Goal: Task Accomplishment & Management: Manage account settings

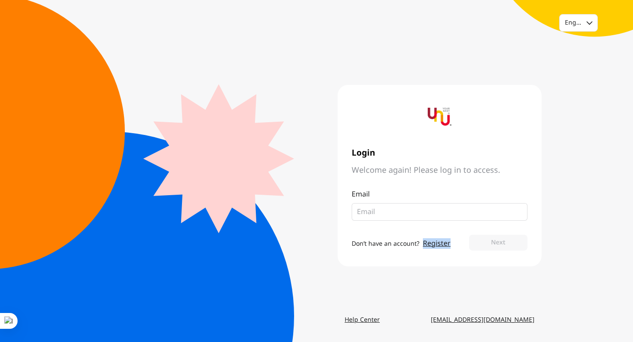
click at [441, 243] on link "Register" at bounding box center [437, 243] width 28 height 11
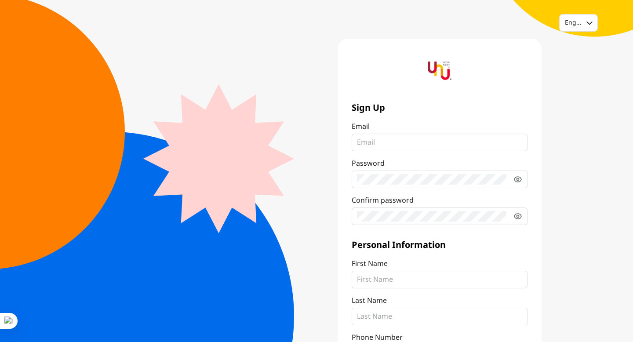
click at [424, 144] on input "Email" at bounding box center [439, 142] width 165 height 11
type input "[EMAIL_ADDRESS][DOMAIN_NAME]"
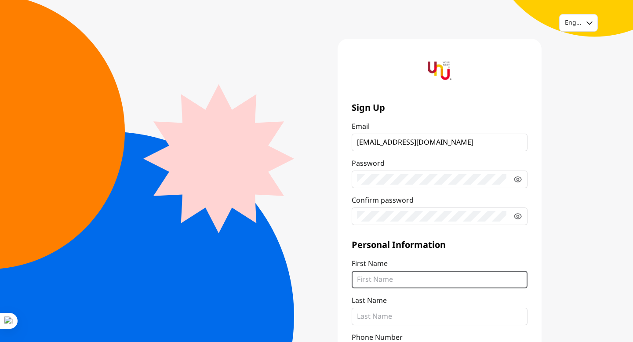
type input "พัณณ์ชิตา"
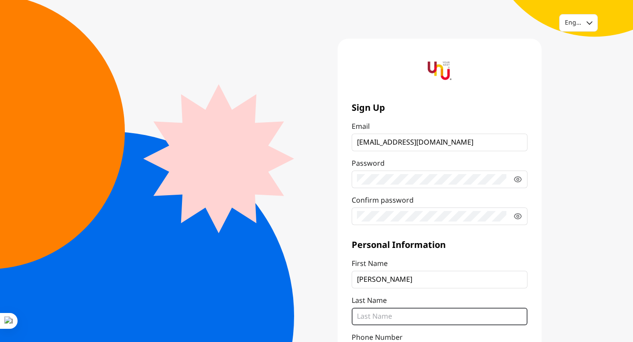
type input "หล่อเกียรติธาดา"
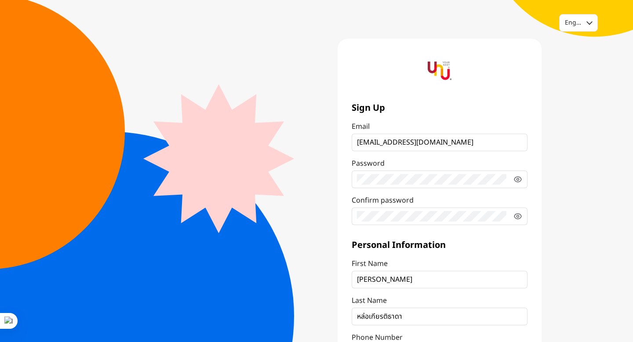
type input "0631414594"
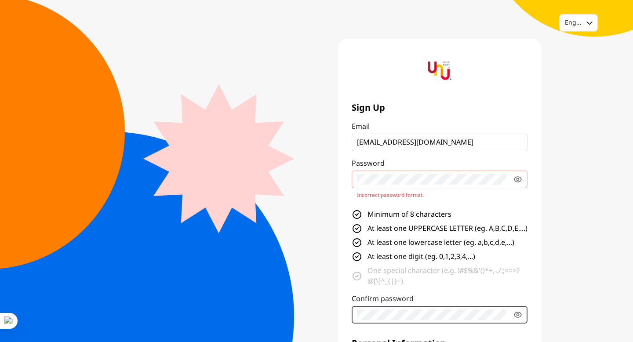
click at [406, 216] on div "Sign Up Email perth.lawkiattiyos@gmail.com Password Incorrect password format. …" at bounding box center [440, 212] width 176 height 221
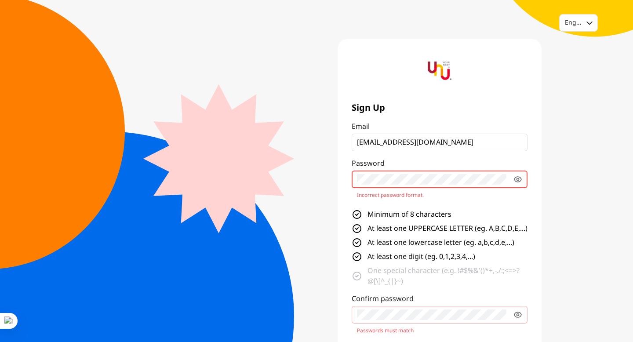
click at [328, 181] on div "Sign Up Email perth.lawkiattiyos@gmail.com Password Incorrect password format. …" at bounding box center [428, 277] width 225 height 476
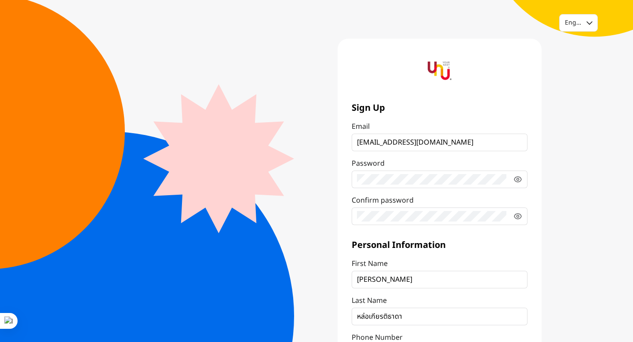
click at [344, 243] on div "Sign Up Email perth.lawkiattiyos@gmail.com Password Confirm password Personal I…" at bounding box center [439, 222] width 204 height 367
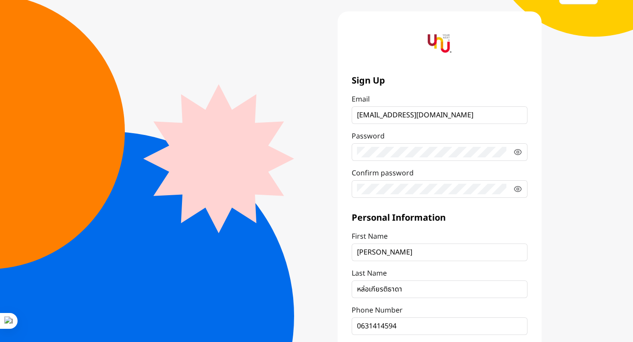
scroll to position [78, 0]
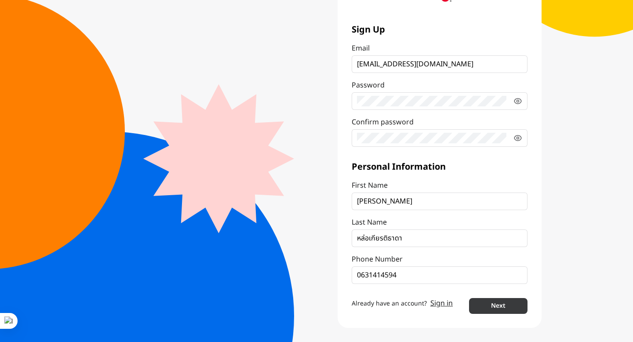
click at [503, 302] on button "Next" at bounding box center [498, 306] width 58 height 16
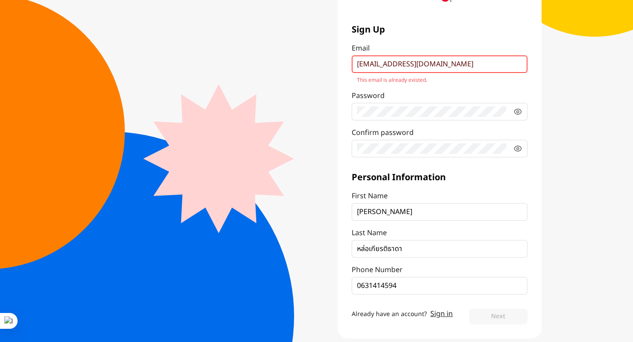
drag, startPoint x: 457, startPoint y: 61, endPoint x: 295, endPoint y: 55, distance: 162.2
click at [295, 55] on main "Sign Up Email perth.lawkiattiyos@gmail.com This email is already existed. Passw…" at bounding box center [316, 149] width 450 height 378
type input "Panchita.law@gmail.com"
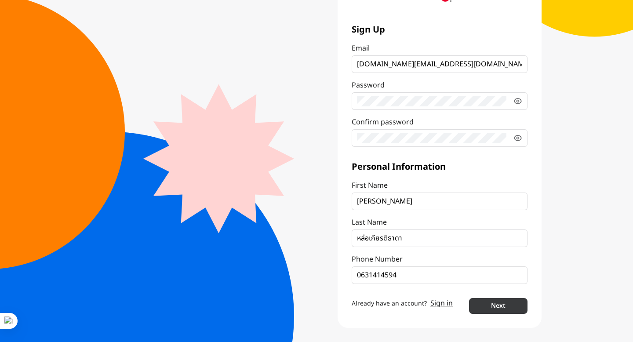
click at [490, 309] on button "Next" at bounding box center [498, 306] width 58 height 16
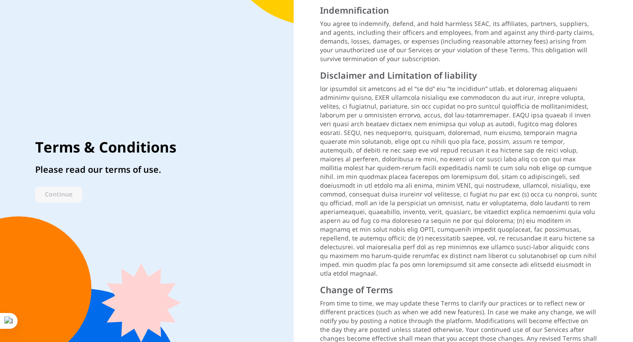
scroll to position [1112, 0]
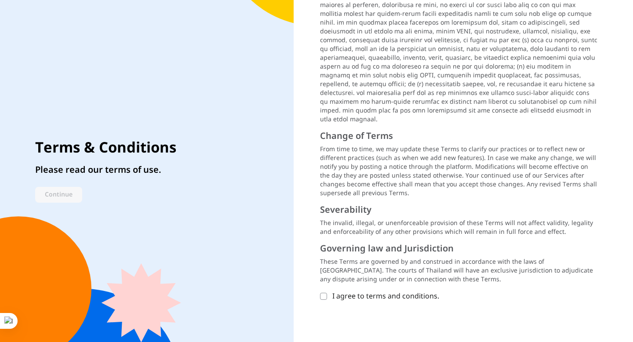
click at [326, 294] on icon at bounding box center [323, 296] width 5 height 5
click at [326, 293] on input "I agree to terms and conditions." at bounding box center [323, 296] width 7 height 7
checkbox input "true"
click at [62, 191] on button "Continue" at bounding box center [58, 195] width 47 height 16
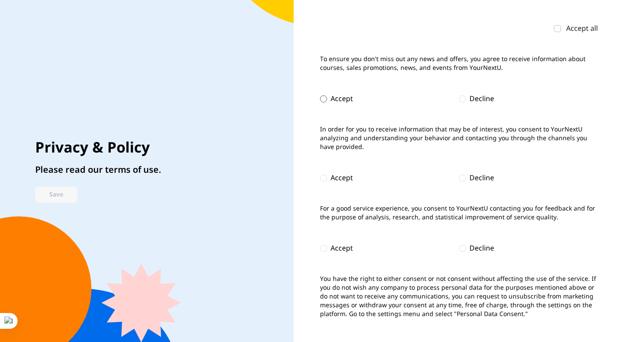
click at [325, 96] on div at bounding box center [323, 98] width 7 height 7
click at [559, 29] on icon at bounding box center [557, 28] width 5 height 5
click at [559, 29] on input "Accept all" at bounding box center [557, 28] width 7 height 7
click at [62, 191] on button "Save" at bounding box center [56, 195] width 42 height 16
checkbox input "true"
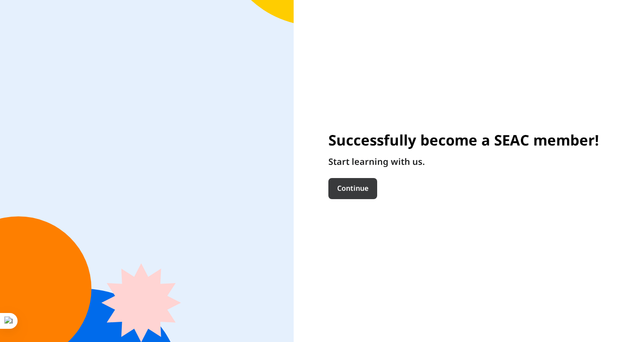
click at [356, 187] on button "Continue" at bounding box center [352, 188] width 49 height 21
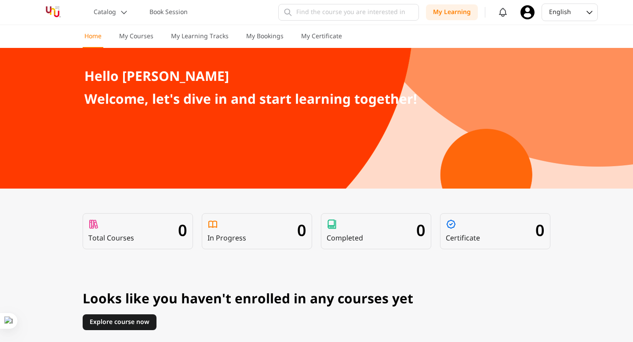
click at [529, 20] on div "My Learning Notifications No new notification Any new notification will appear …" at bounding box center [480, 12] width 109 height 21
click at [527, 15] on icon at bounding box center [527, 12] width 14 height 14
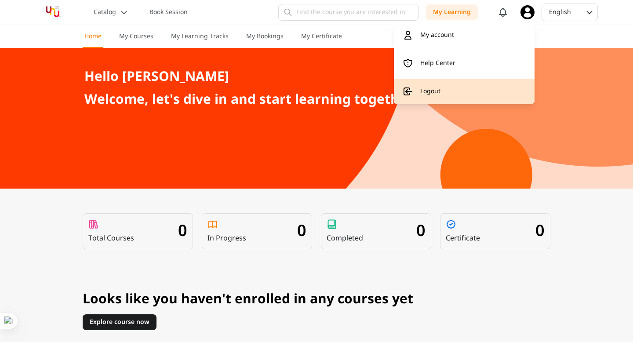
click at [466, 91] on link "Logout" at bounding box center [464, 91] width 141 height 25
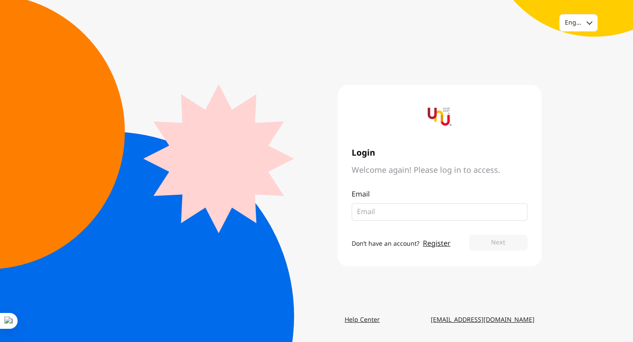
click at [424, 217] on fieldset at bounding box center [440, 212] width 176 height 18
click at [423, 210] on input "email" at bounding box center [436, 212] width 158 height 11
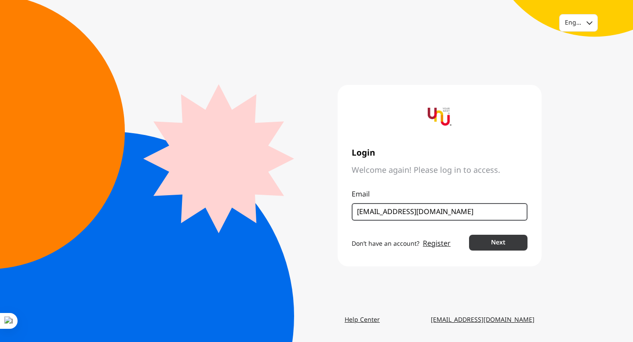
type input "[EMAIL_ADDRESS][DOMAIN_NAME]"
click at [483, 236] on button "Next" at bounding box center [498, 243] width 58 height 16
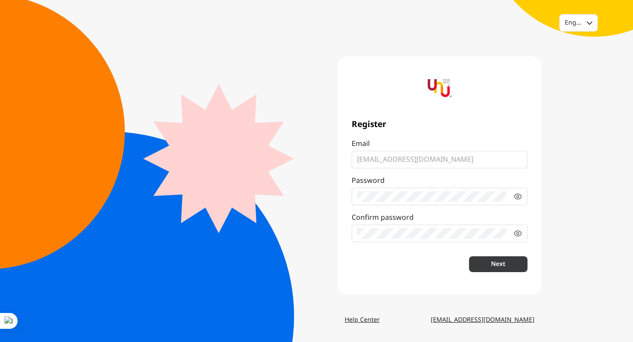
click at [488, 264] on button "Next" at bounding box center [498, 264] width 58 height 16
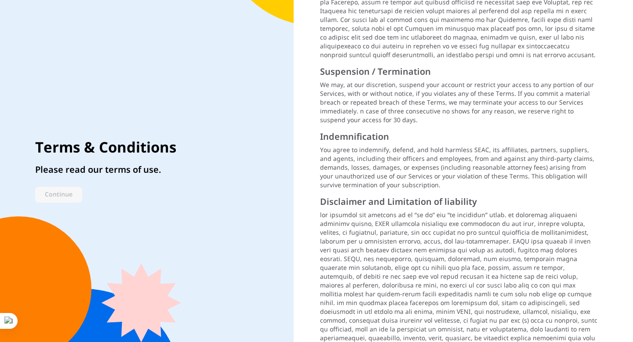
scroll to position [1112, 0]
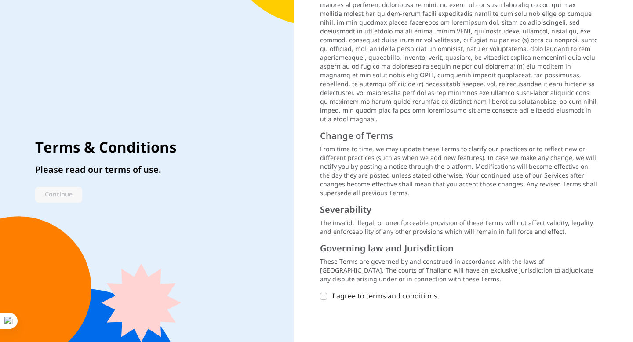
click at [329, 291] on label "I agree to terms and conditions." at bounding box center [453, 296] width 267 height 11
click at [327, 293] on input "I agree to terms and conditions." at bounding box center [323, 296] width 7 height 7
checkbox input "true"
click at [51, 196] on button "Continue" at bounding box center [58, 195] width 47 height 16
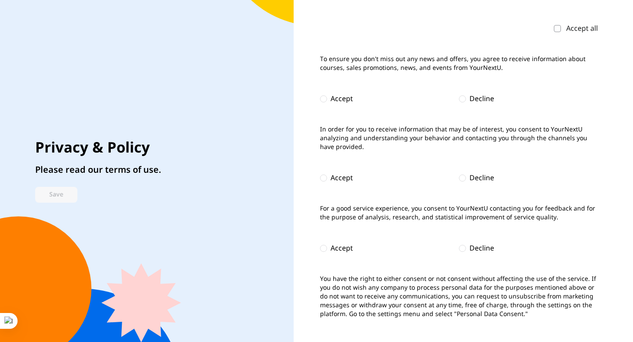
click at [558, 29] on icon at bounding box center [557, 28] width 5 height 5
click at [558, 29] on input "Accept all" at bounding box center [557, 28] width 7 height 7
click at [47, 193] on button "Save" at bounding box center [56, 195] width 42 height 16
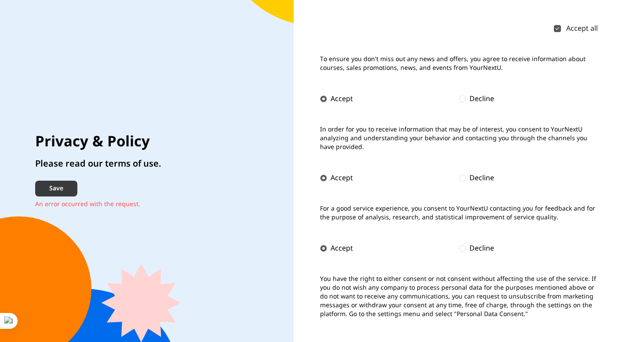
click at [63, 185] on button "Save" at bounding box center [56, 189] width 42 height 16
click at [464, 98] on div at bounding box center [462, 98] width 7 height 7
checkbox input "true"
click at [464, 174] on input "radio" at bounding box center [462, 177] width 7 height 7
radio input "true"
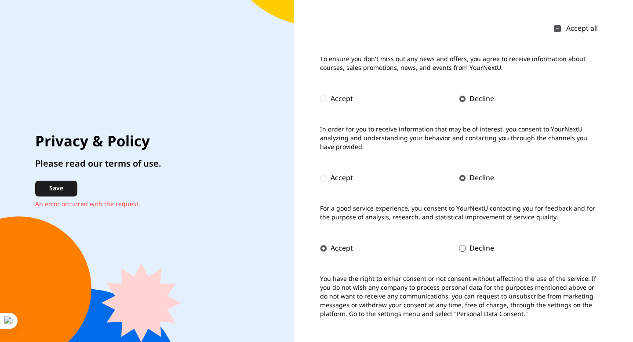
click at [466, 246] on div "Decline" at bounding box center [476, 248] width 35 height 11
click at [68, 189] on button "Save" at bounding box center [56, 189] width 42 height 16
click at [561, 25] on label "Accept all" at bounding box center [576, 28] width 44 height 11
click at [561, 25] on input "Accept all" at bounding box center [557, 28] width 7 height 7
click at [52, 185] on button "Save" at bounding box center [56, 189] width 42 height 16
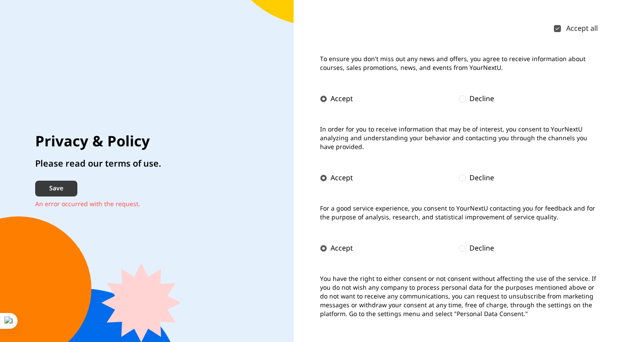
checkbox input "true"
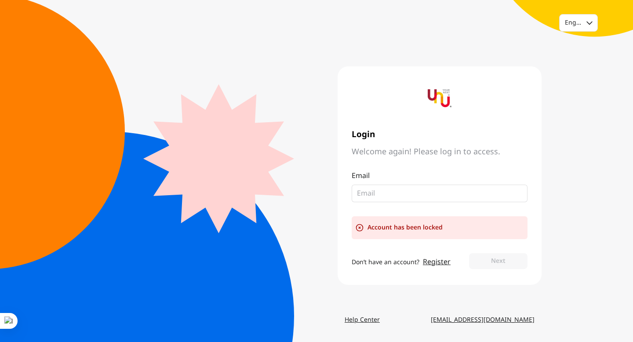
click at [378, 193] on input "email" at bounding box center [436, 193] width 158 height 11
click at [383, 199] on fieldset at bounding box center [440, 194] width 176 height 18
click at [381, 194] on input "email" at bounding box center [436, 193] width 158 height 11
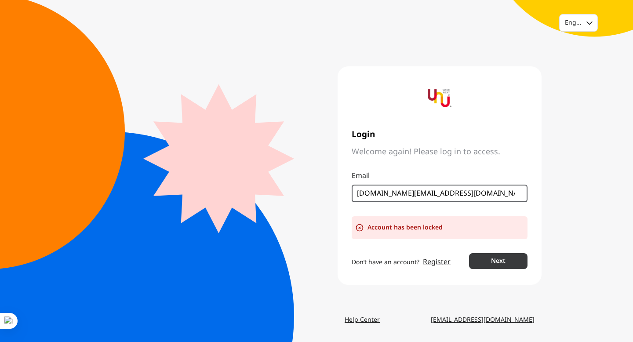
type input "[DOMAIN_NAME][EMAIL_ADDRESS][DOMAIN_NAME]"
click at [488, 260] on button "Next" at bounding box center [498, 261] width 58 height 16
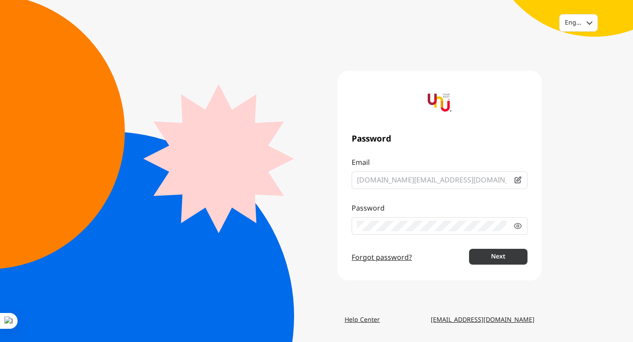
click at [507, 251] on button "Next" at bounding box center [498, 257] width 58 height 16
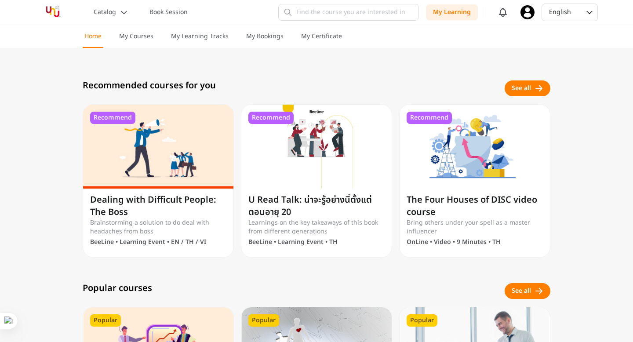
scroll to position [300, 0]
click at [528, 87] on div "See all" at bounding box center [520, 87] width 19 height 9
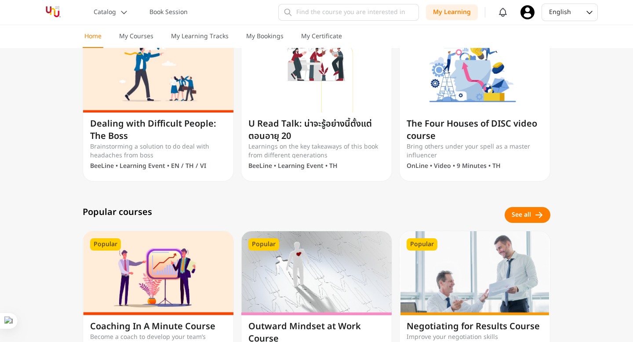
scroll to position [519, 0]
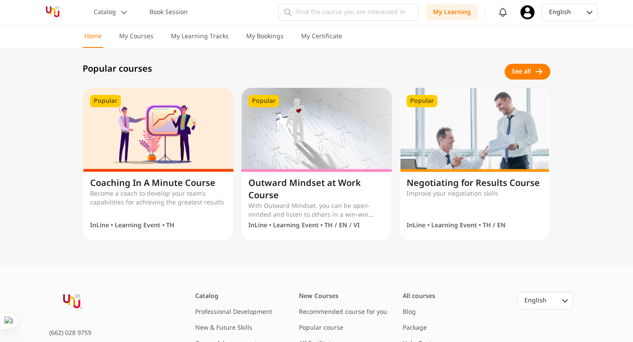
click at [527, 69] on div "See all" at bounding box center [520, 71] width 19 height 9
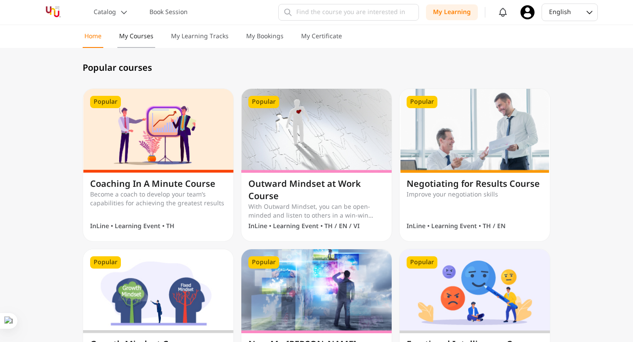
click at [153, 36] on button "My Courses" at bounding box center [136, 40] width 38 height 16
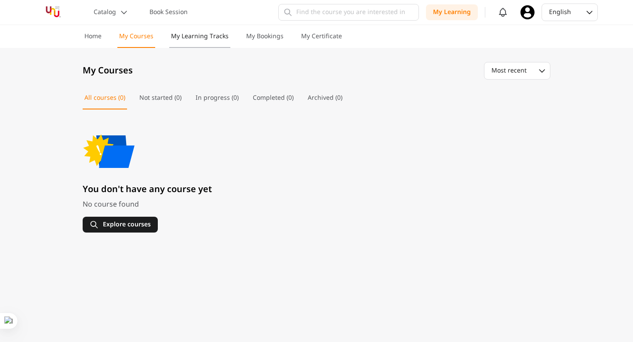
click at [185, 33] on p "My Learning Tracks" at bounding box center [200, 36] width 58 height 9
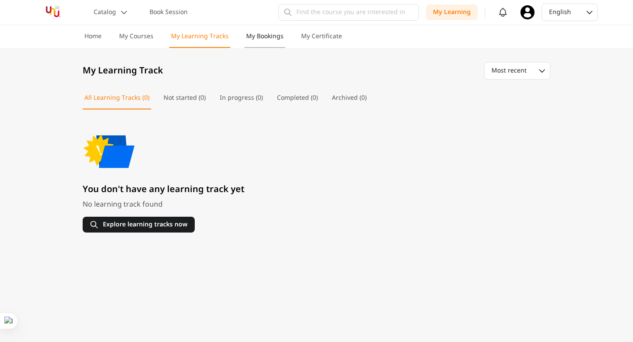
click at [257, 36] on p "My Bookings" at bounding box center [264, 36] width 37 height 9
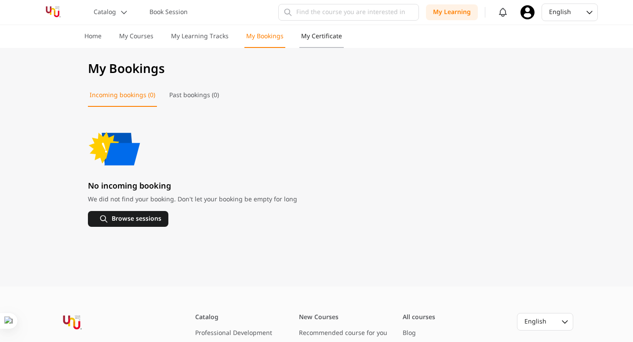
click at [319, 32] on p "My Certificate" at bounding box center [321, 36] width 41 height 9
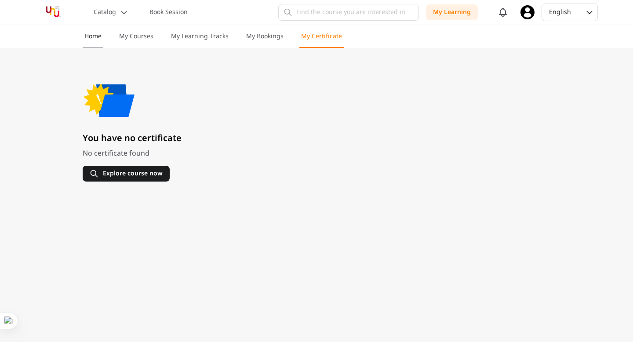
click at [93, 33] on p "Home" at bounding box center [92, 36] width 17 height 9
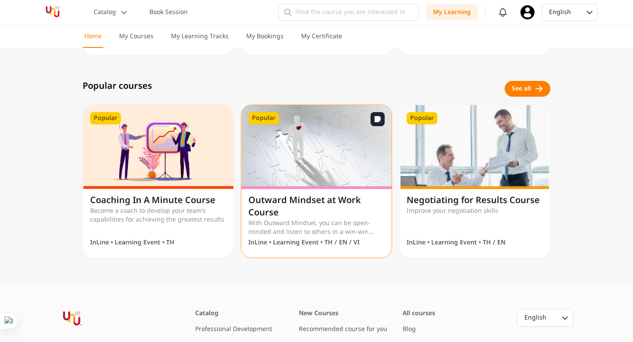
scroll to position [495, 0]
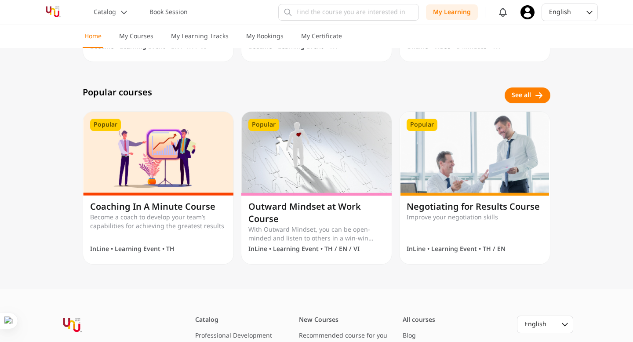
click at [525, 93] on div "See all" at bounding box center [520, 95] width 19 height 9
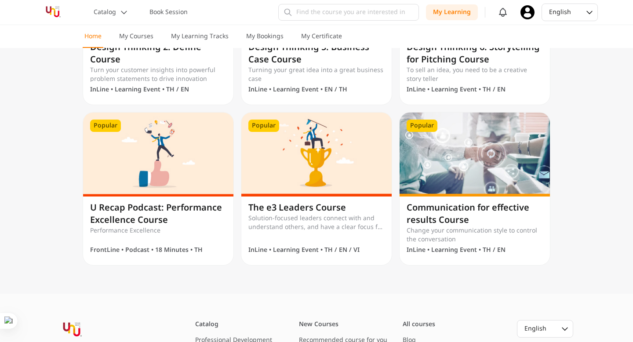
scroll to position [1237, 0]
